Goal: Transaction & Acquisition: Purchase product/service

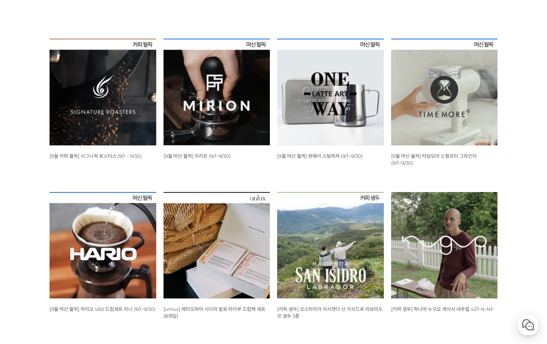
scroll to position [36, 0]
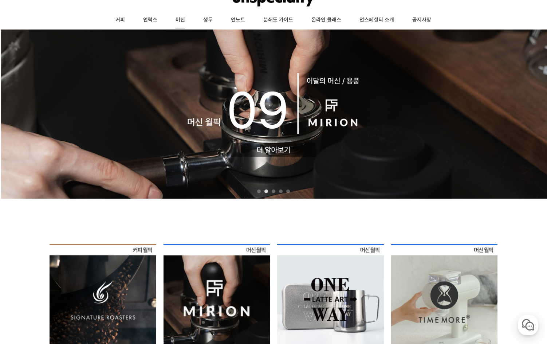
click at [179, 21] on link "머신" at bounding box center [181, 20] width 28 height 18
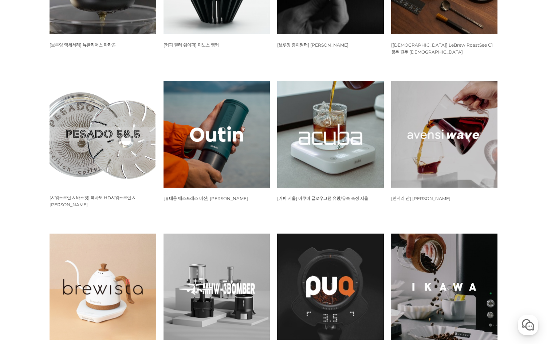
scroll to position [474, 0]
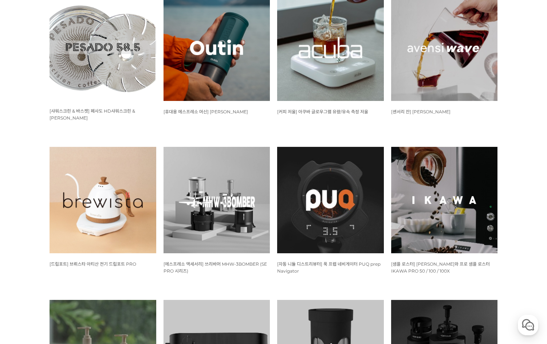
click at [111, 183] on img at bounding box center [103, 200] width 107 height 107
